Goal: Information Seeking & Learning: Learn about a topic

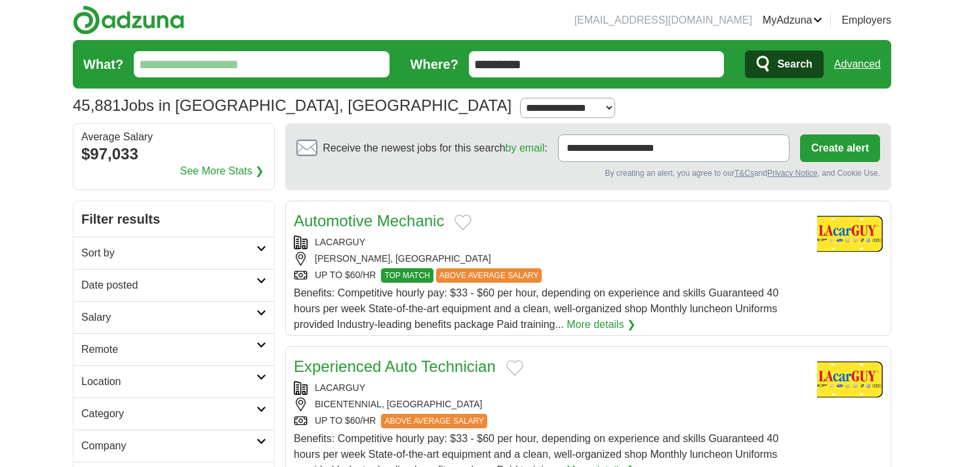
click at [312, 75] on input "What?" at bounding box center [262, 64] width 256 height 26
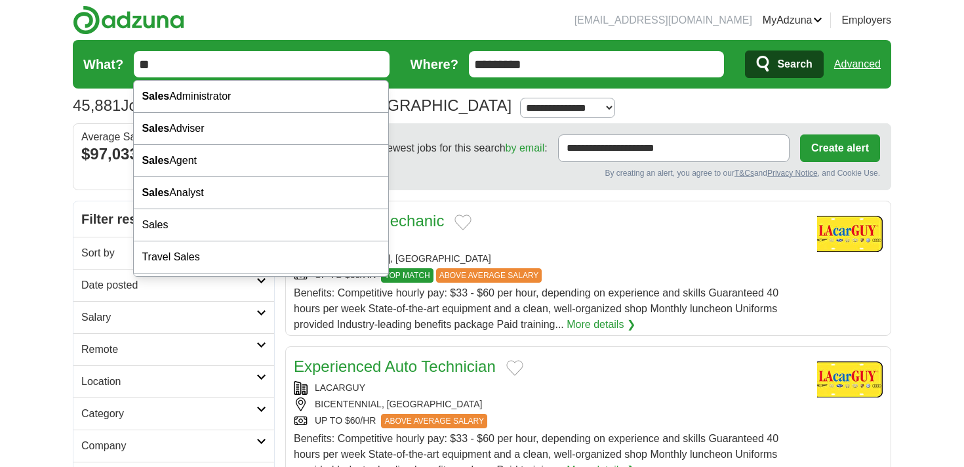
type input "*"
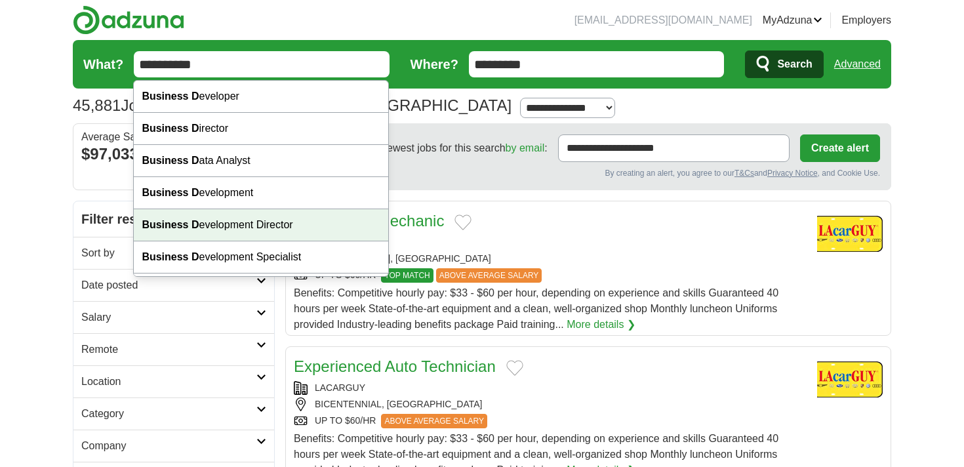
click at [272, 220] on div "Business D evelopment Director" at bounding box center [261, 225] width 255 height 32
type input "**********"
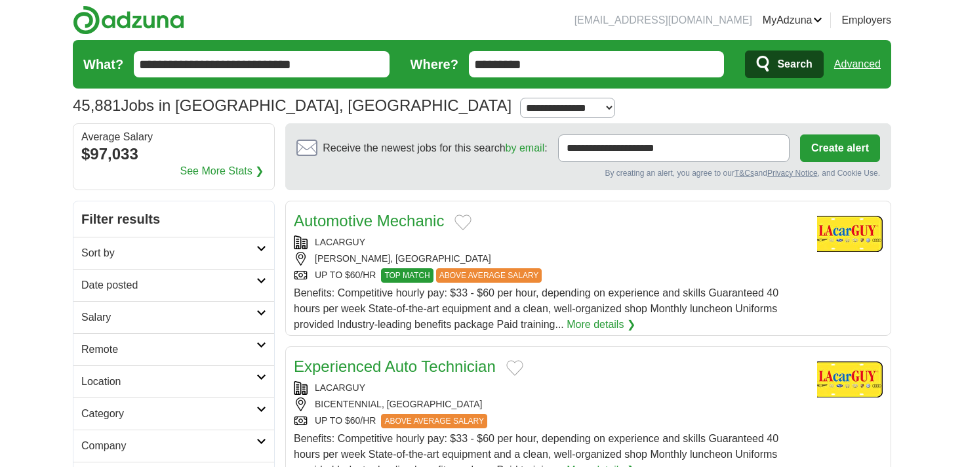
click at [778, 68] on span "Search" at bounding box center [794, 64] width 35 height 26
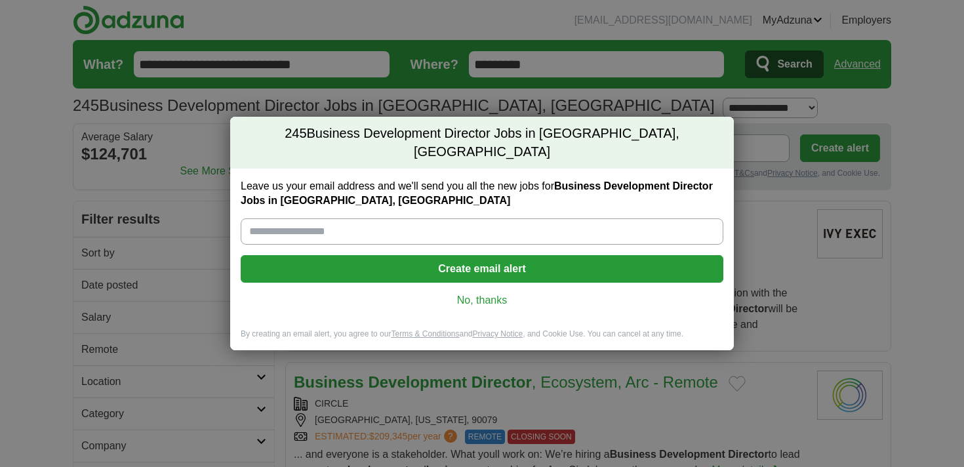
click at [585, 224] on input "Leave us your email address and we'll send you all the new jobs for Business De…" at bounding box center [482, 231] width 483 height 26
type input "**********"
click at [500, 267] on button "Create email alert" at bounding box center [482, 269] width 483 height 28
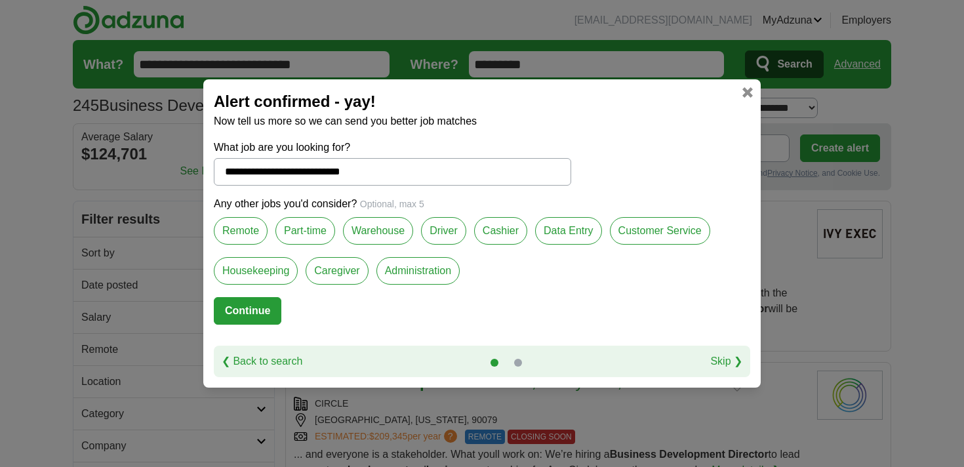
click at [237, 233] on label "Remote" at bounding box center [241, 231] width 54 height 28
click at [253, 311] on button "Continue" at bounding box center [248, 311] width 68 height 28
select select "*"
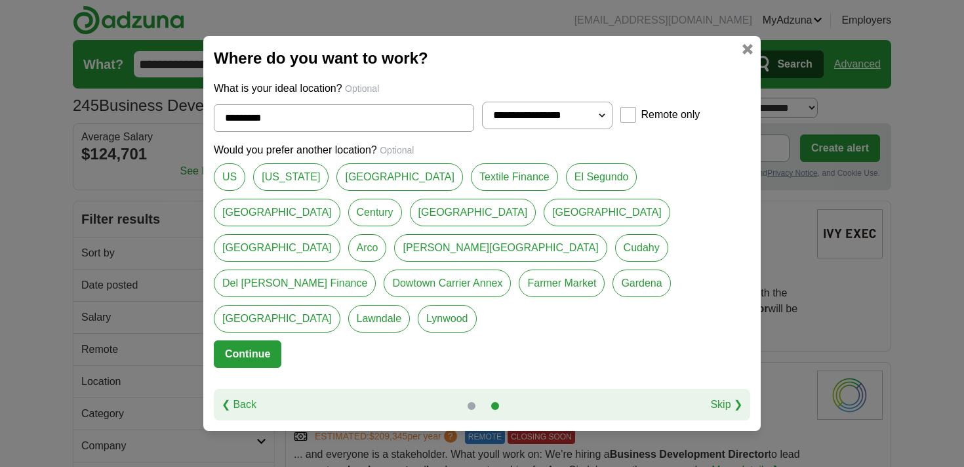
click at [291, 191] on link "[US_STATE]" at bounding box center [290, 177] width 75 height 28
type input "**********"
click at [259, 340] on button "Continue" at bounding box center [248, 354] width 68 height 28
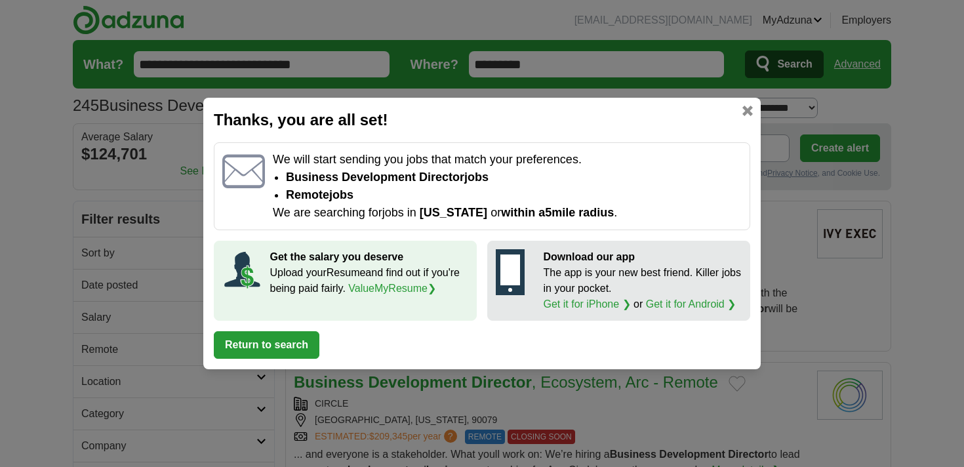
click at [270, 345] on button "Return to search" at bounding box center [267, 345] width 106 height 28
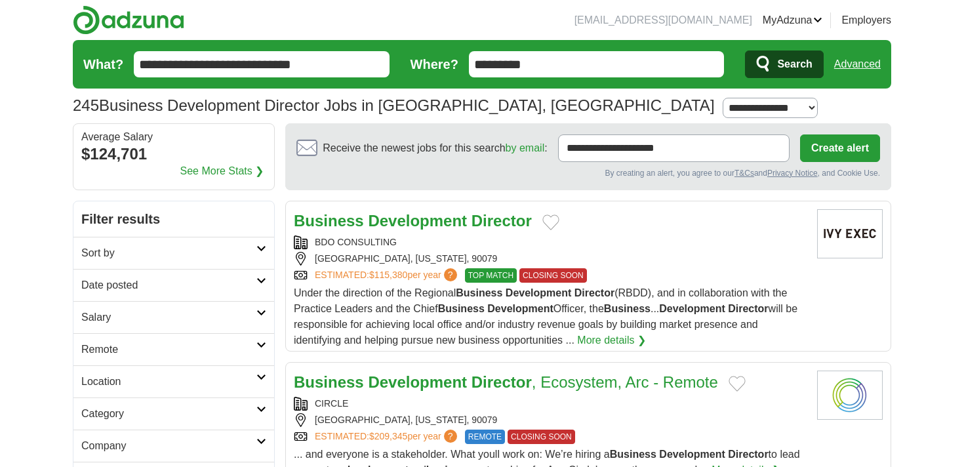
click at [680, 237] on div "BDO CONSULTING" at bounding box center [550, 243] width 513 height 14
